Goal: Find specific page/section

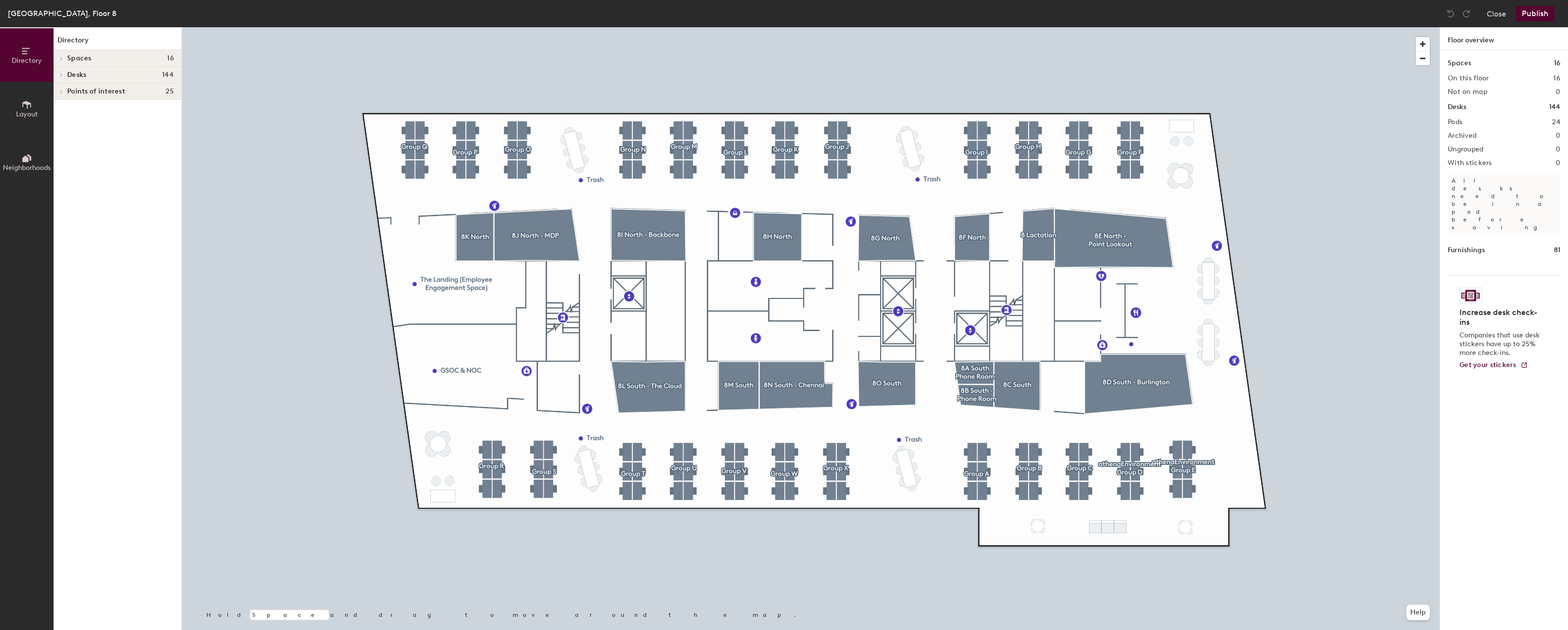
click at [40, 13] on div "Boston, Floor 8" at bounding box center [62, 13] width 108 height 12
click at [1337, 16] on button "Close" at bounding box center [1496, 14] width 19 height 16
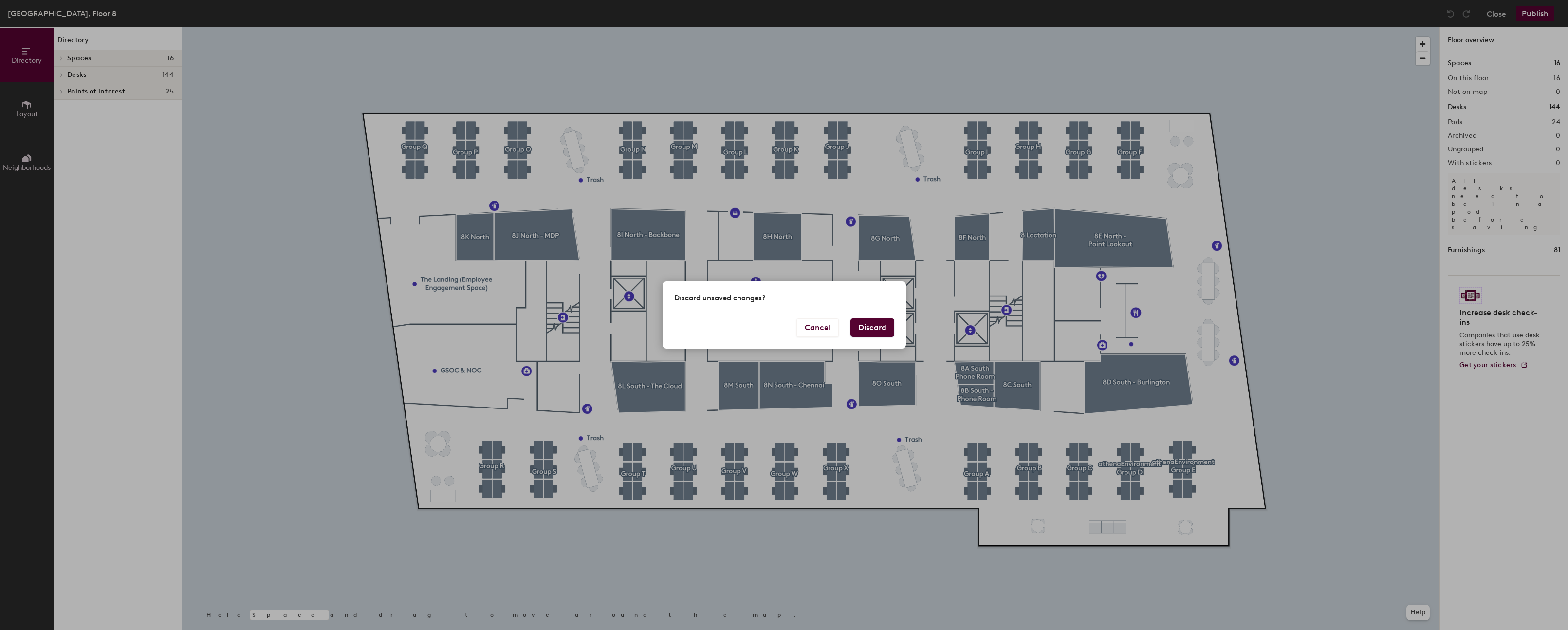
click at [859, 332] on button "Discard" at bounding box center [872, 327] width 44 height 18
